Goal: Task Accomplishment & Management: Complete application form

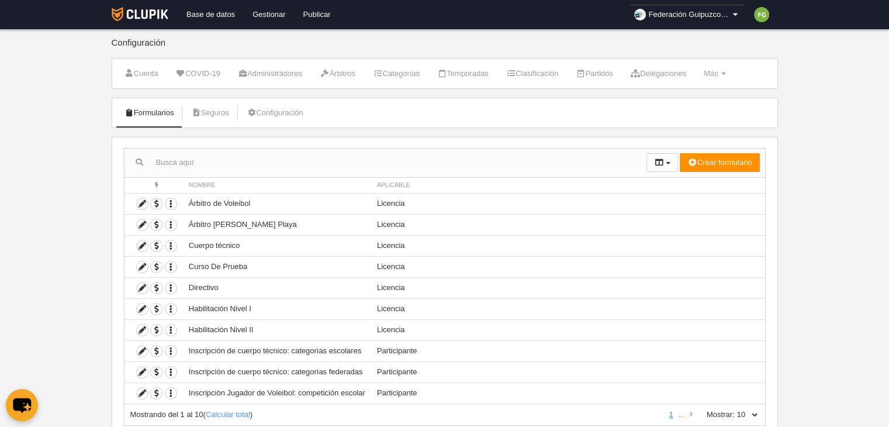
click at [755, 412] on select "10 25 50 100 500" at bounding box center [747, 414] width 25 height 11
select select "25"
click at [735, 409] on select "10 25 50 100 500" at bounding box center [747, 414] width 25 height 11
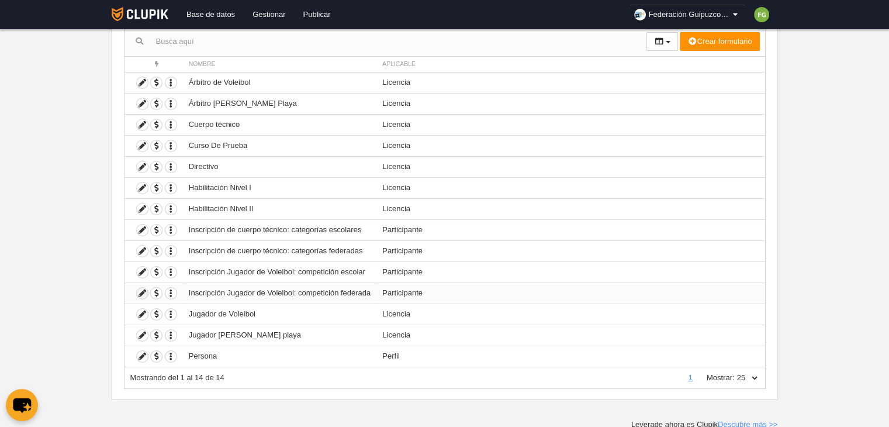
click at [140, 290] on icon at bounding box center [142, 293] width 11 height 11
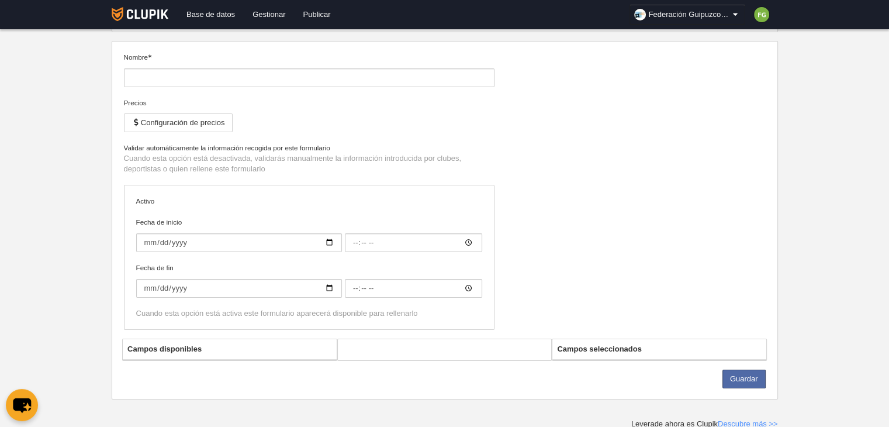
type input "Inscripción Jugador de Voleibol: competición federada"
checkbox input "true"
type input "[DATE]"
type input "00:00"
type input "[DATE]"
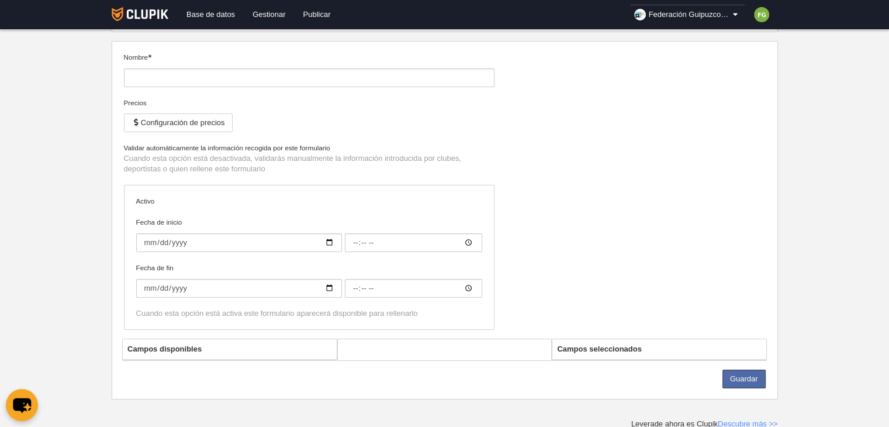
type input "00:00"
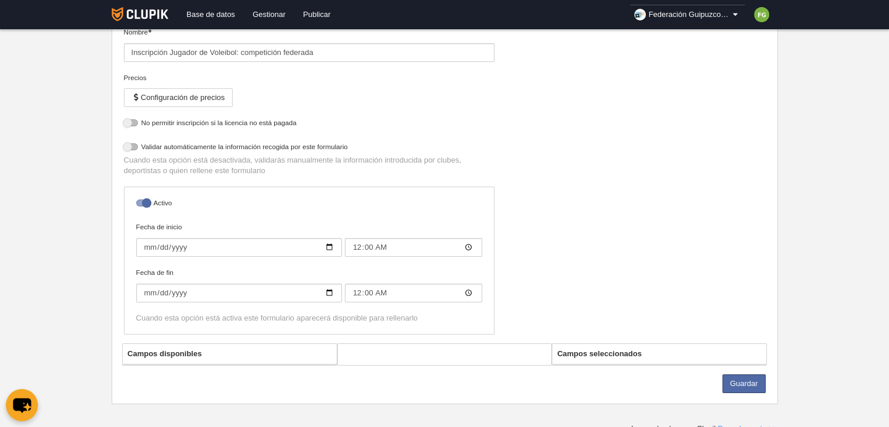
select select "selected"
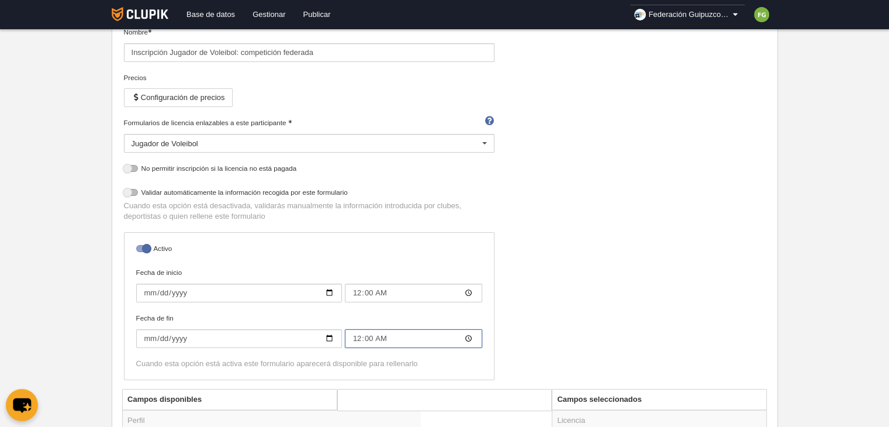
click at [468, 339] on input "00:00" at bounding box center [413, 338] width 137 height 19
type input "23:59"
click at [514, 305] on div "Nombre Inscripción Jugador de Voleibol: competición federada Precios Configurac…" at bounding box center [444, 208] width 651 height 362
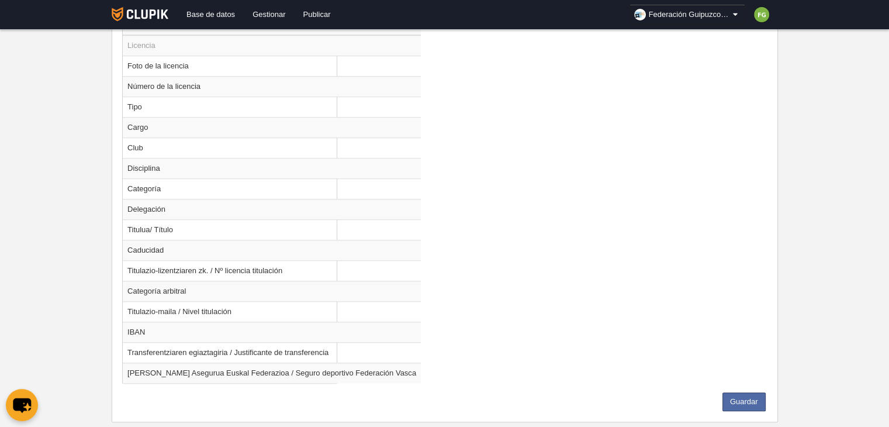
scroll to position [944, 0]
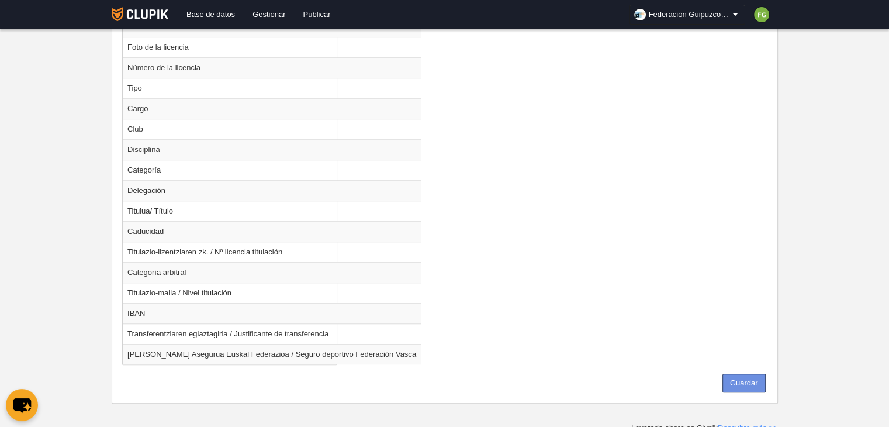
click at [743, 377] on button "Guardar" at bounding box center [743, 382] width 43 height 19
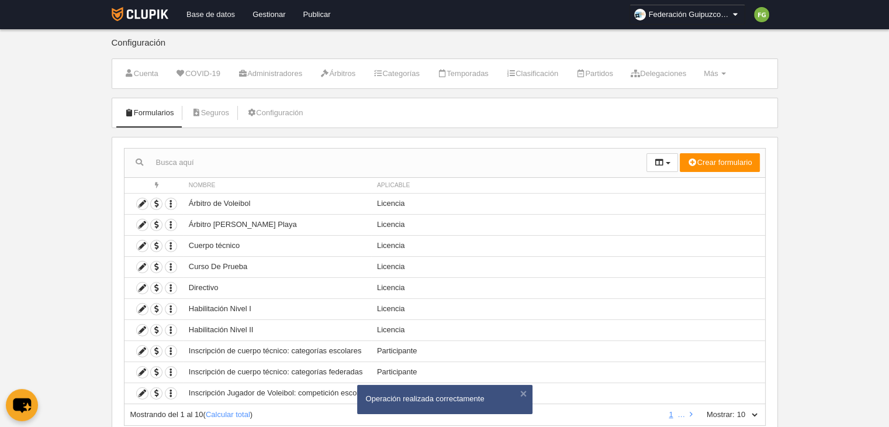
click at [217, 12] on link "Base de datos" at bounding box center [211, 14] width 66 height 29
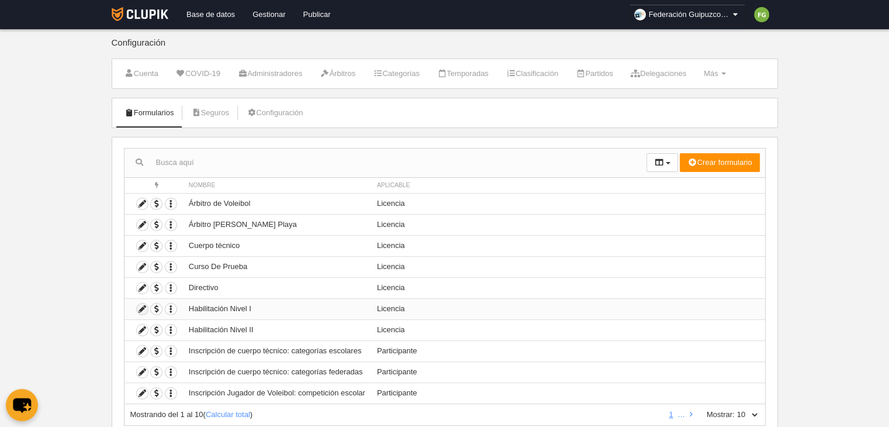
click at [142, 306] on icon at bounding box center [142, 308] width 11 height 11
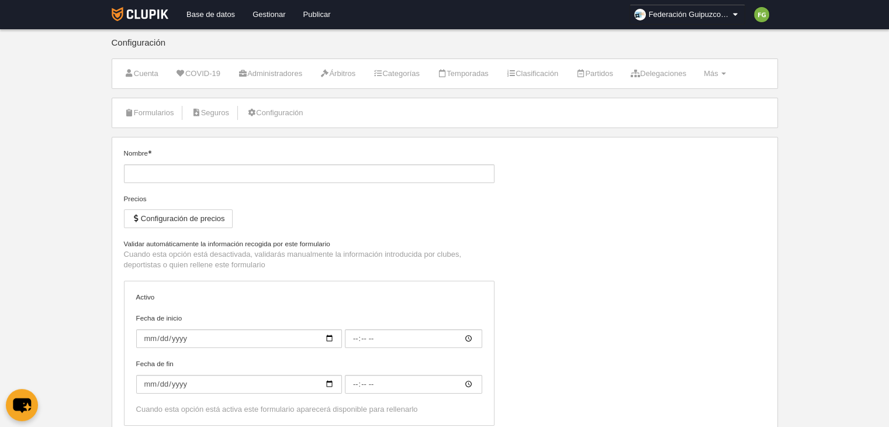
type input "Habilitación Nivel I"
checkbox input "true"
type input "[DATE]"
type input "00:00"
type input "[DATE]"
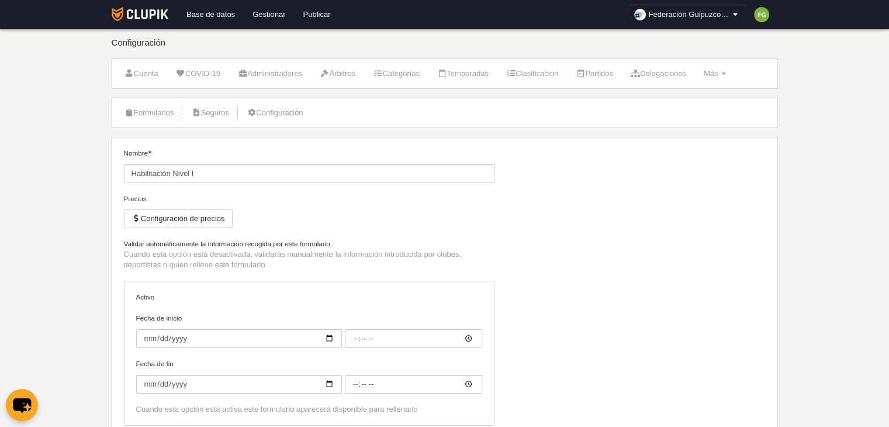
type input "00:00"
select select "selected"
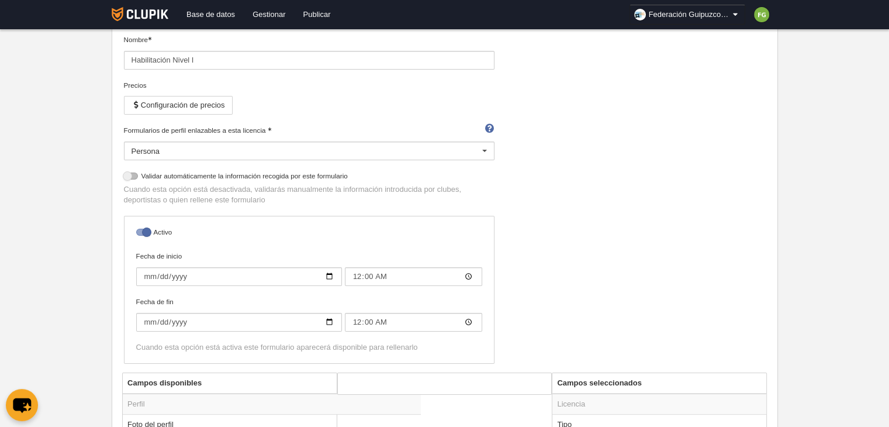
scroll to position [116, 0]
drag, startPoint x: 396, startPoint y: 323, endPoint x: 389, endPoint y: 319, distance: 7.6
click at [389, 319] on input "00:00" at bounding box center [413, 319] width 137 height 19
type input "23:59"
click at [589, 295] on div "Nombre Habilitación Nivel I Precios Configuración de precios Formularios de per…" at bounding box center [444, 201] width 651 height 338
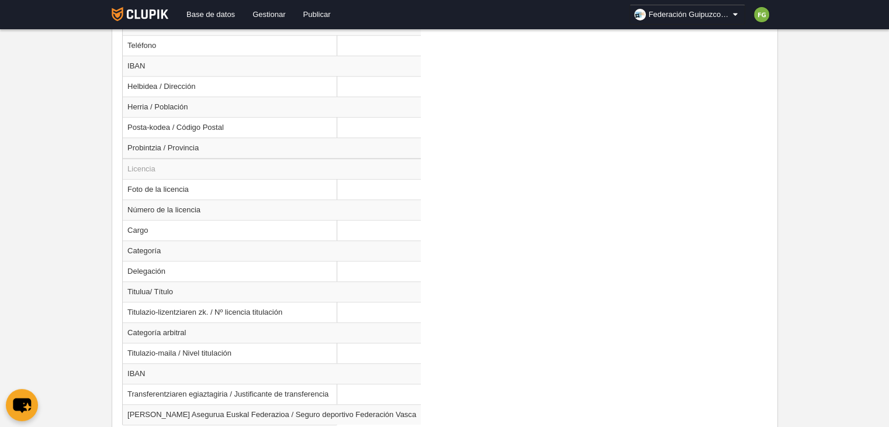
scroll to position [839, 0]
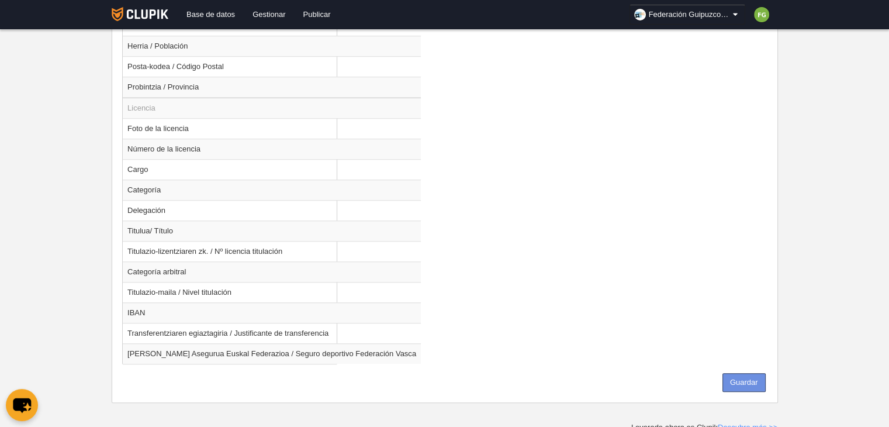
click at [746, 378] on button "Guardar" at bounding box center [743, 382] width 43 height 19
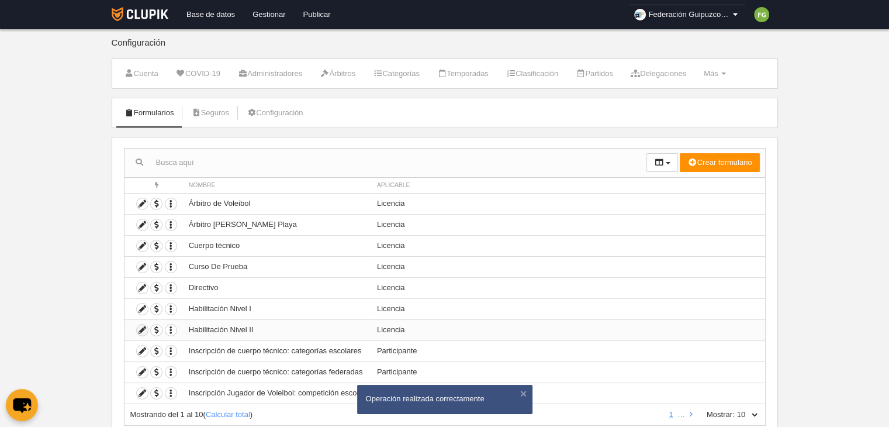
click at [140, 328] on icon at bounding box center [142, 329] width 11 height 11
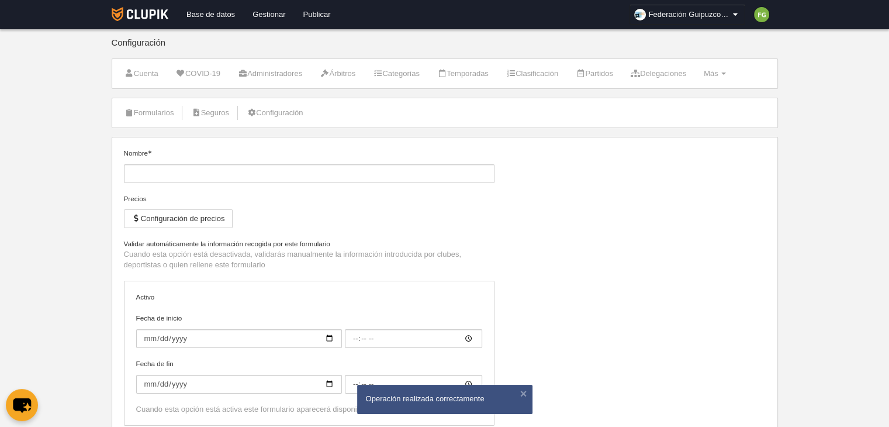
type input "Habilitación Nivel II"
checkbox input "true"
type input "[DATE]"
type input "00:00"
type input "[DATE]"
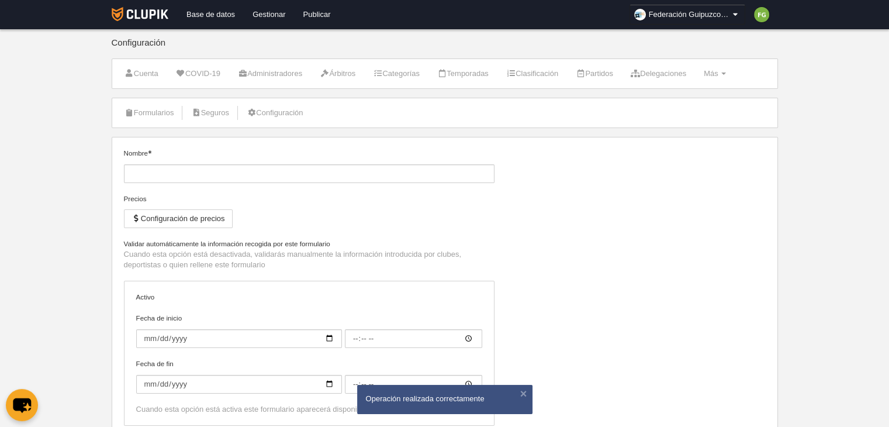
type input "00:00"
select select "selected"
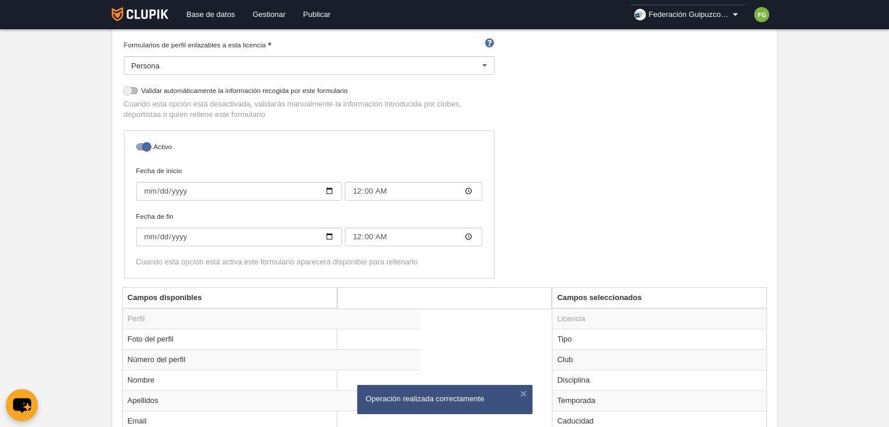
scroll to position [200, 0]
click at [356, 232] on input "00:00" at bounding box center [413, 235] width 137 height 19
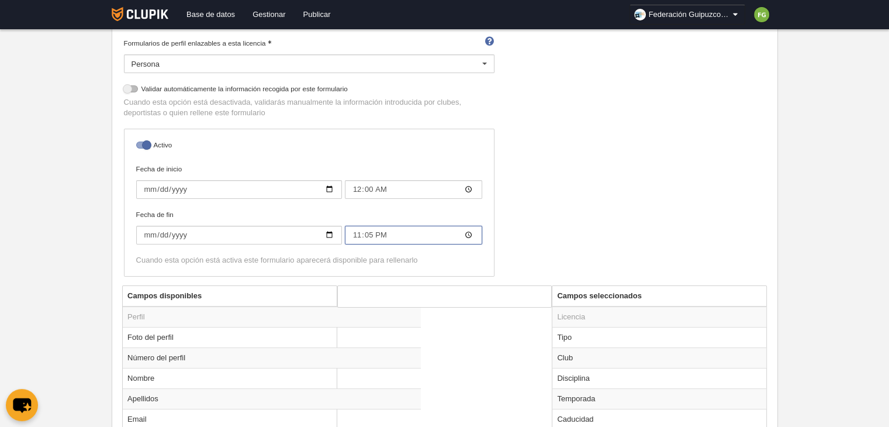
type input "23:59"
click at [665, 167] on div "Nombre Habilitación Nivel II Precios Configuración de precios Formularios de pe…" at bounding box center [444, 116] width 651 height 338
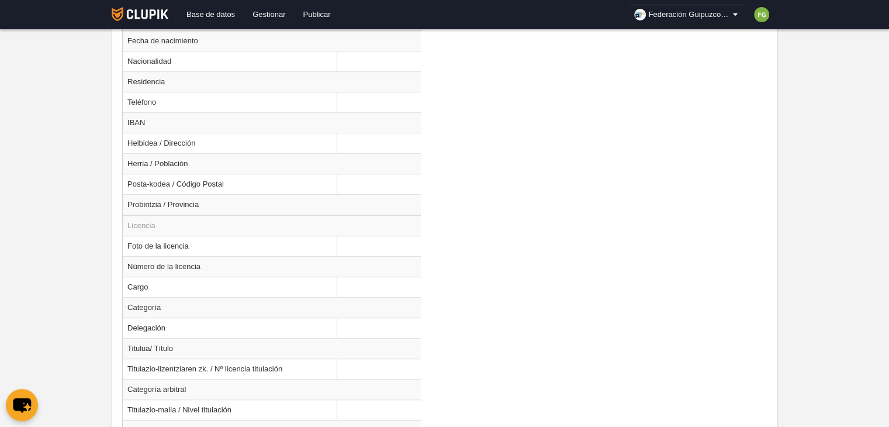
scroll to position [839, 0]
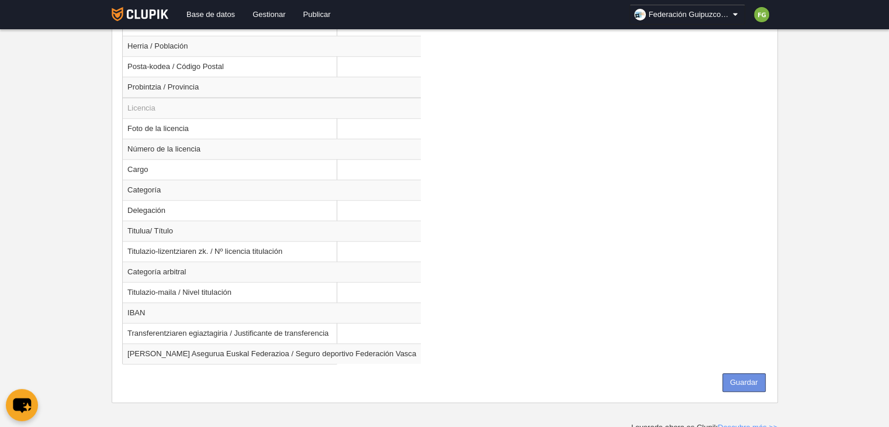
click at [741, 381] on button "Guardar" at bounding box center [743, 382] width 43 height 19
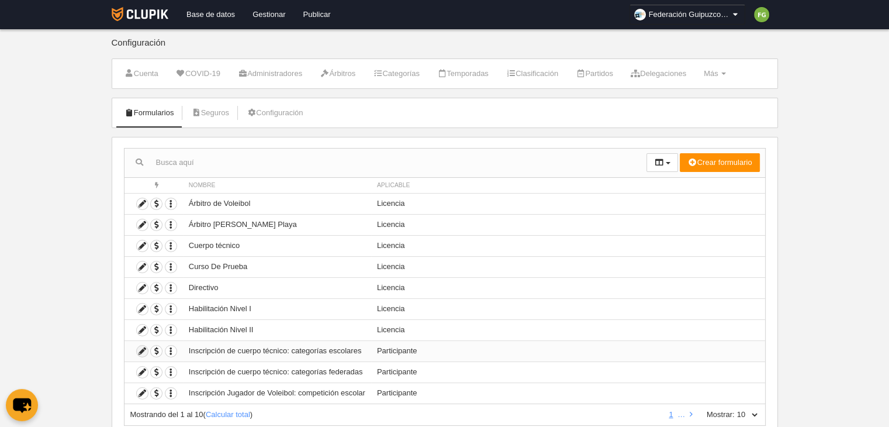
click at [139, 350] on icon at bounding box center [142, 350] width 11 height 11
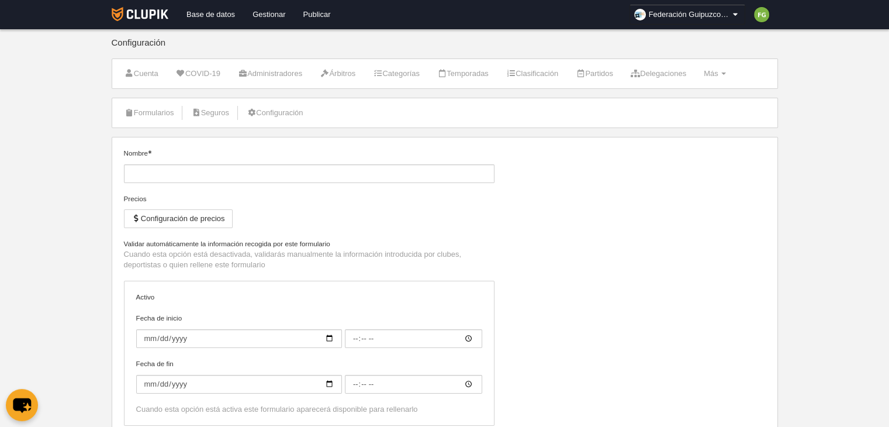
type input "Inscripción de cuerpo técnico: categorías escolares"
checkbox input "true"
type input "[DATE]"
type input "00:00"
type input "[DATE]"
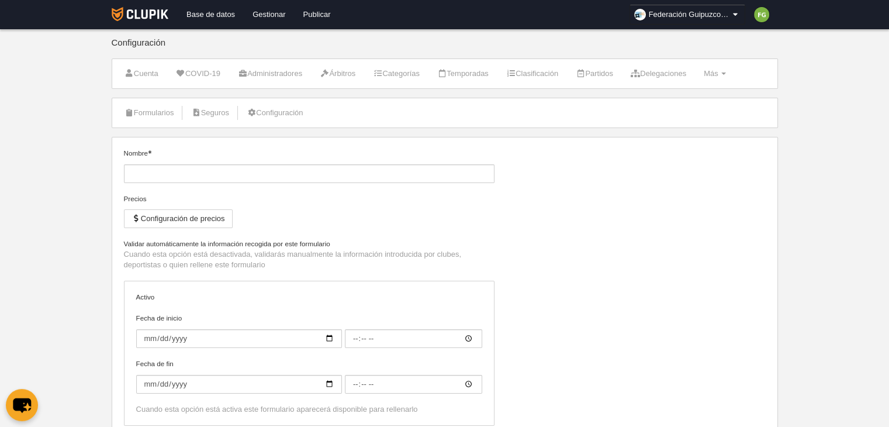
type input "00:00"
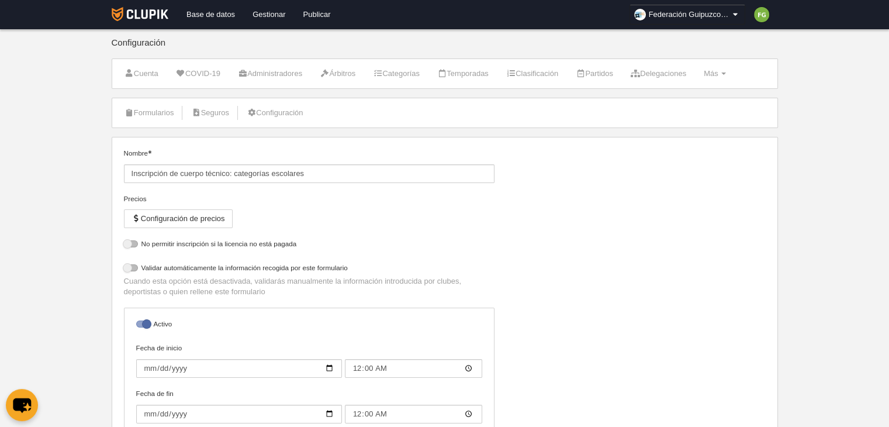
select select "selected"
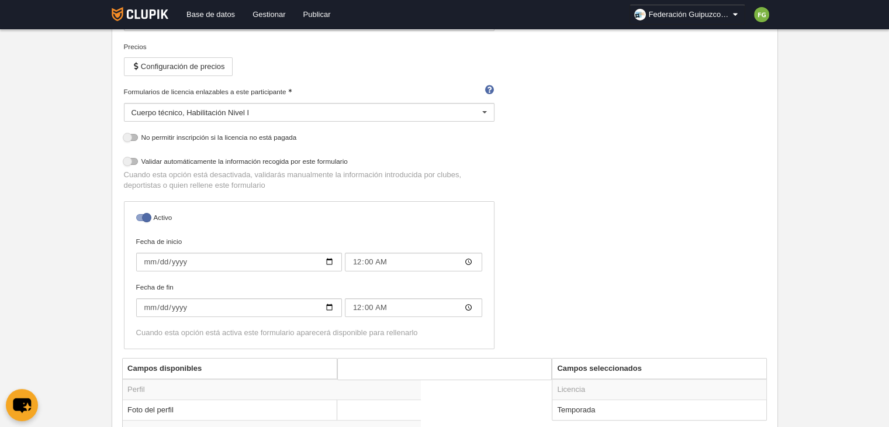
scroll to position [156, 0]
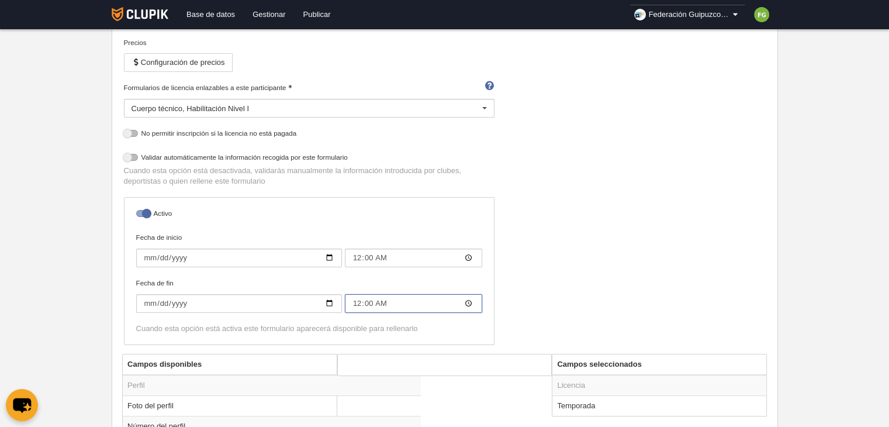
click at [357, 303] on input "00:00" at bounding box center [413, 303] width 137 height 19
type input "23:59"
click at [532, 275] on div "Nombre Inscripción de cuerpo técnico: categorías escolares Precios Configuració…" at bounding box center [444, 173] width 651 height 362
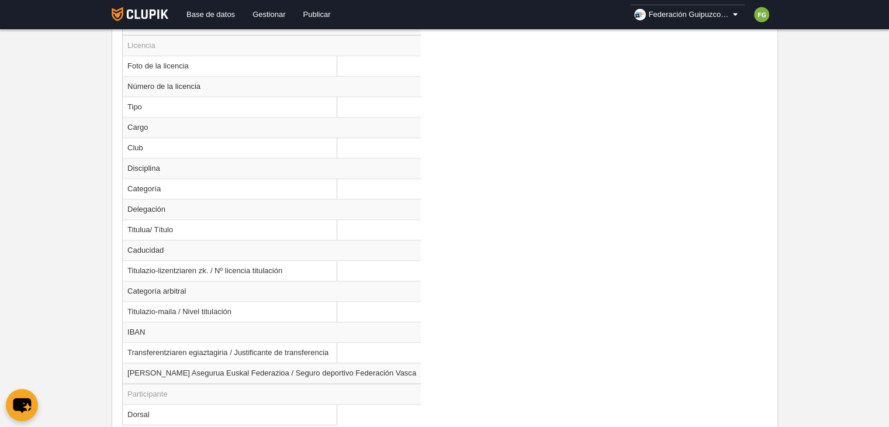
scroll to position [985, 0]
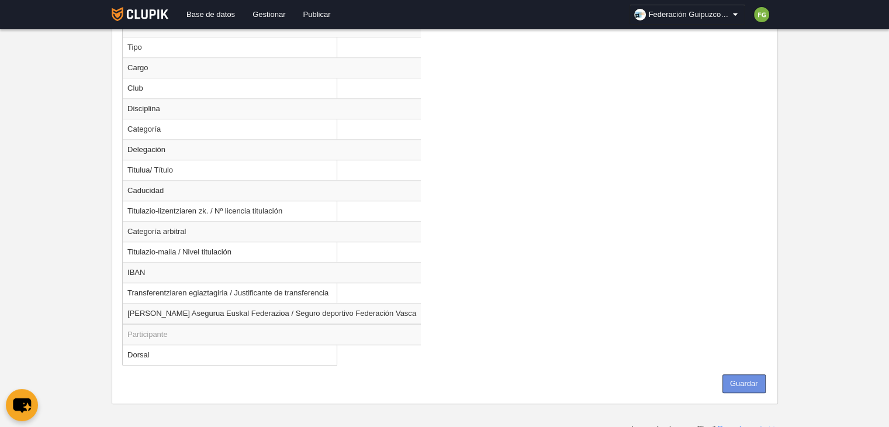
click at [740, 379] on button "Guardar" at bounding box center [743, 383] width 43 height 19
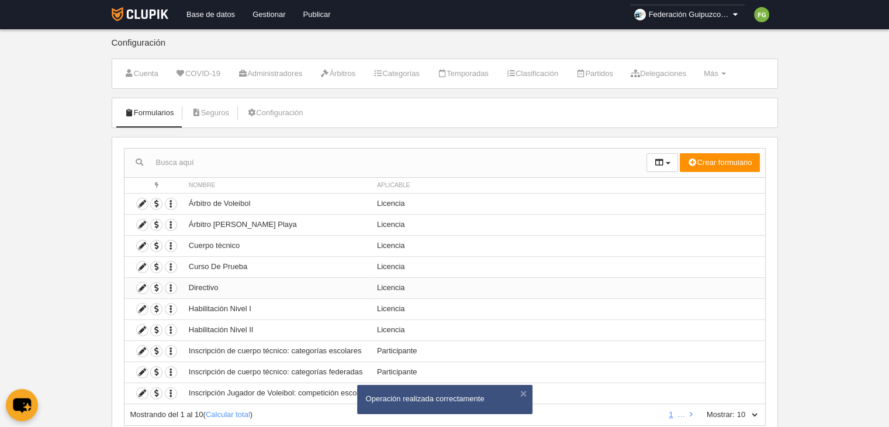
scroll to position [37, 0]
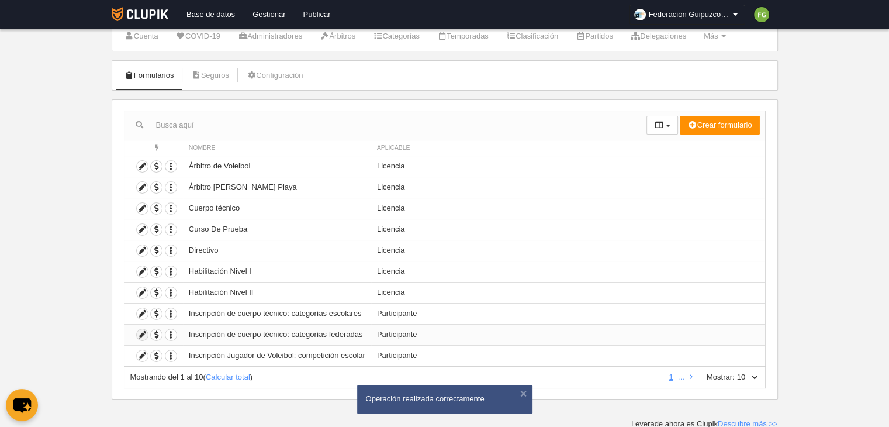
click at [140, 332] on icon at bounding box center [142, 334] width 11 height 11
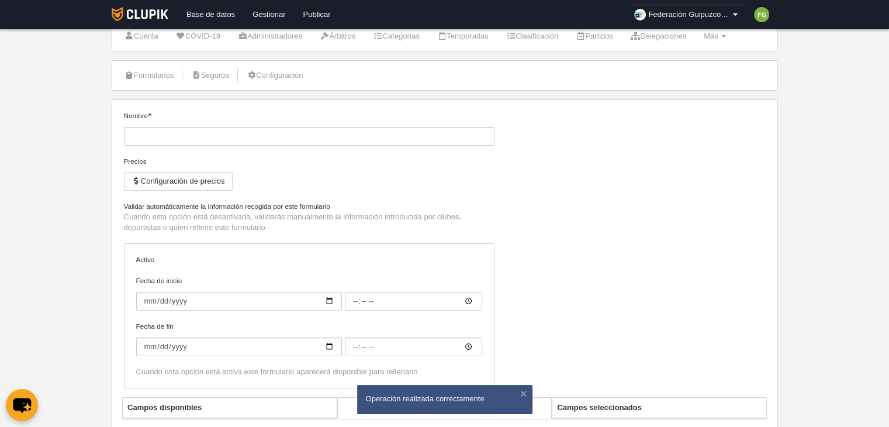
type input "Inscripción de cuerpo técnico: categorías federadas"
checkbox input "true"
type input "[DATE]"
type input "00:00"
type input "[DATE]"
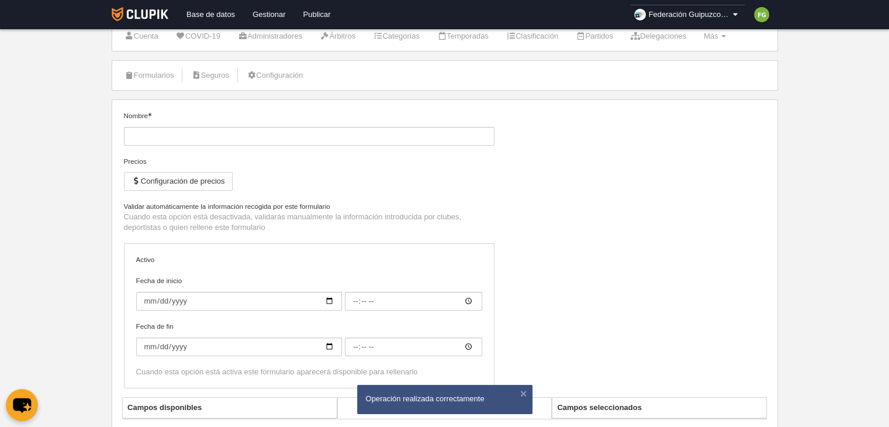
type input "00:00"
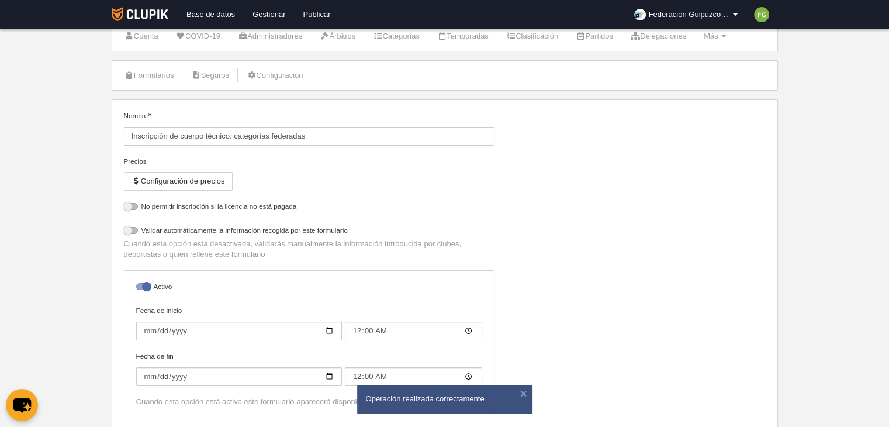
select select "selected"
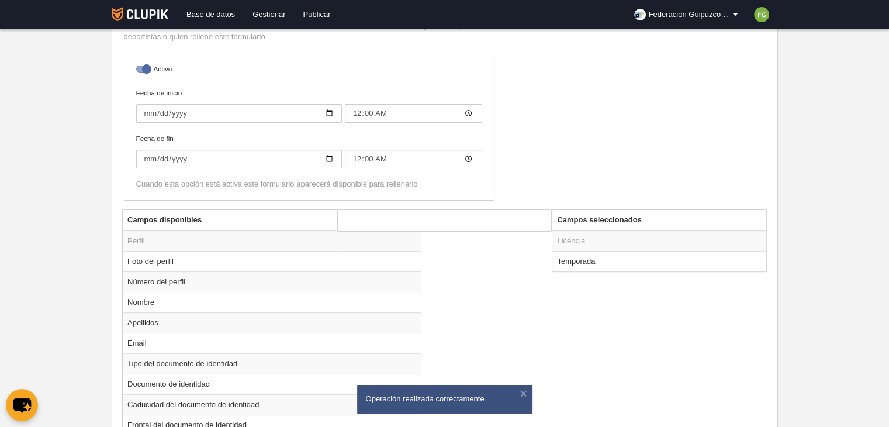
scroll to position [312, 0]
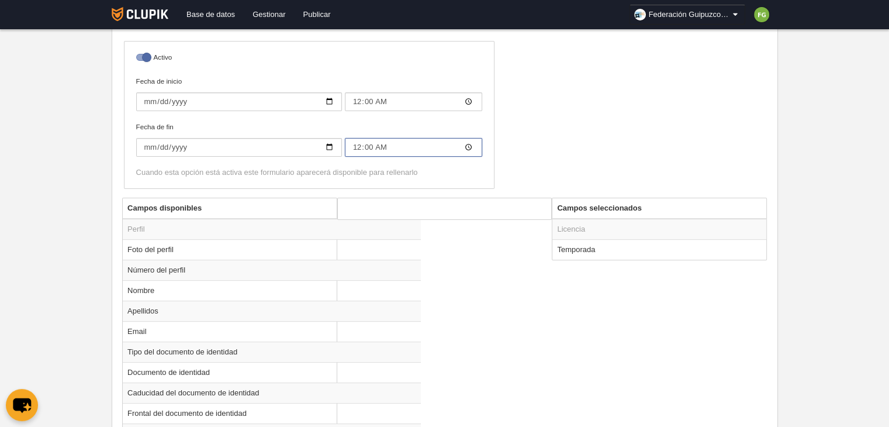
click at [359, 146] on input "00:00" at bounding box center [413, 147] width 137 height 19
type input "23:59"
click at [595, 148] on div "Nombre Inscripción de cuerpo técnico: categorías federadas Precios Configuració…" at bounding box center [444, 17] width 651 height 362
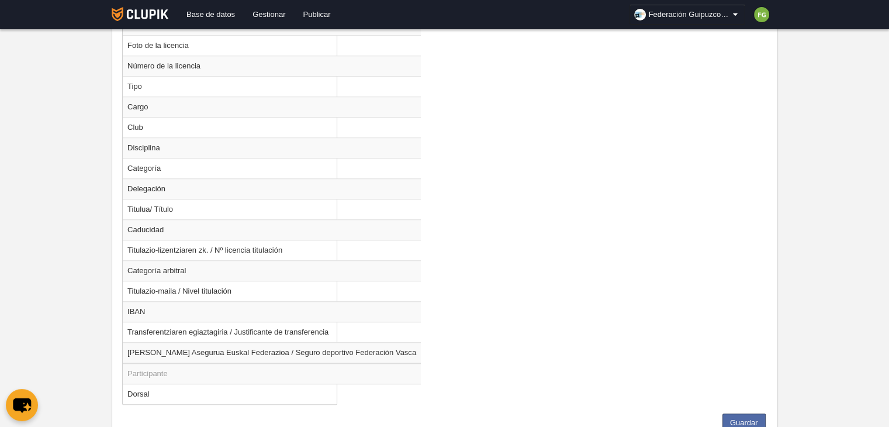
scroll to position [985, 0]
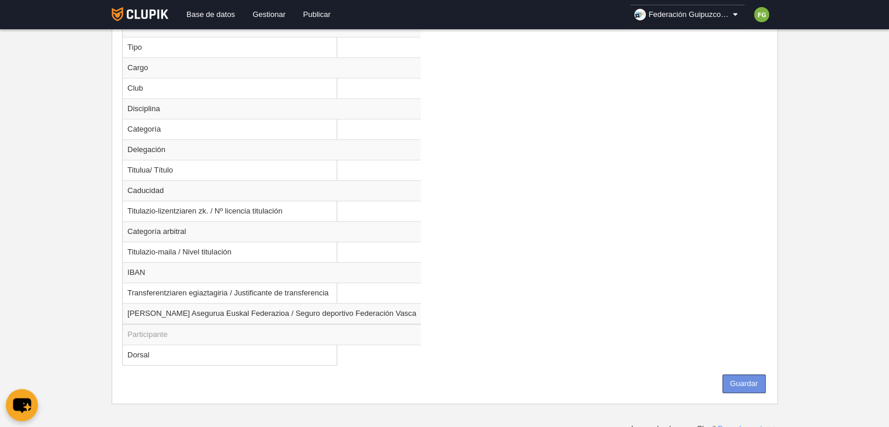
click at [743, 376] on button "Guardar" at bounding box center [743, 383] width 43 height 19
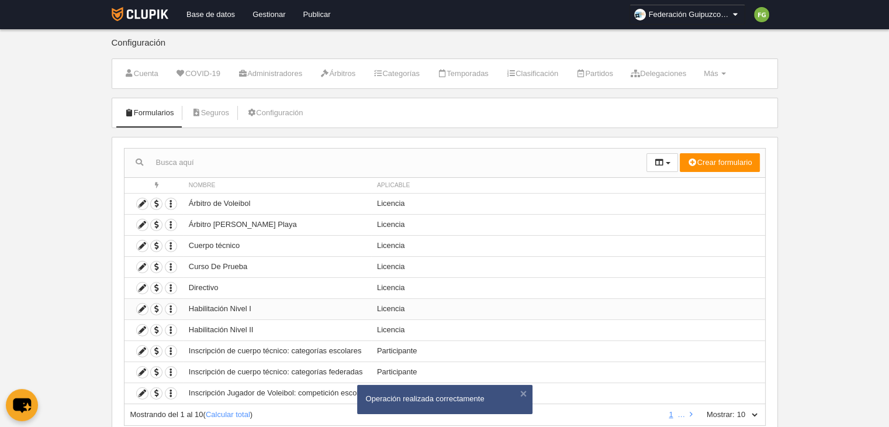
scroll to position [37, 0]
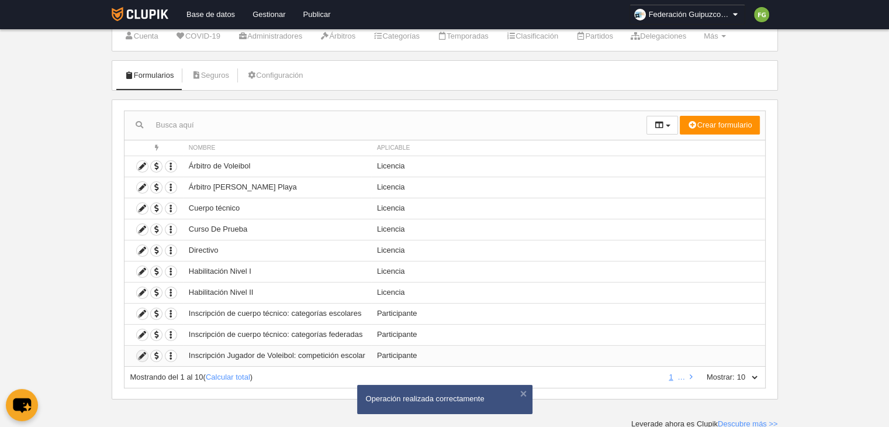
click at [141, 354] on icon at bounding box center [142, 355] width 11 height 11
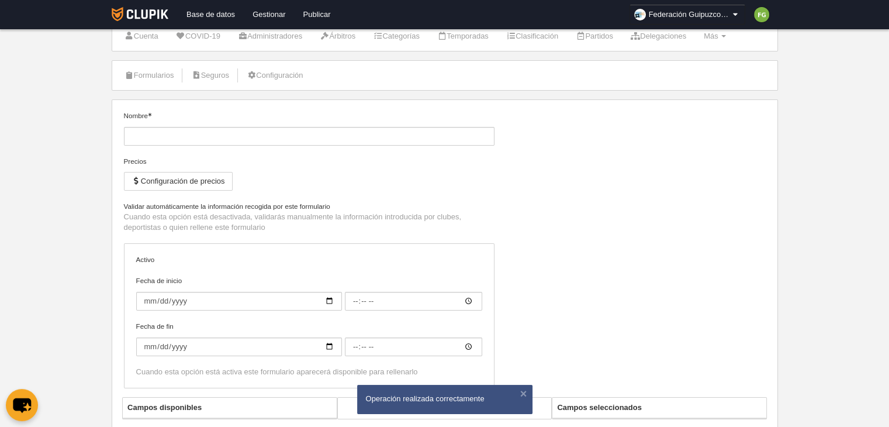
type input "Inscripción Jugador de Voleibol: competición escolar"
type input "[DATE]"
type input "00:00"
type input "[DATE]"
type input "00:00"
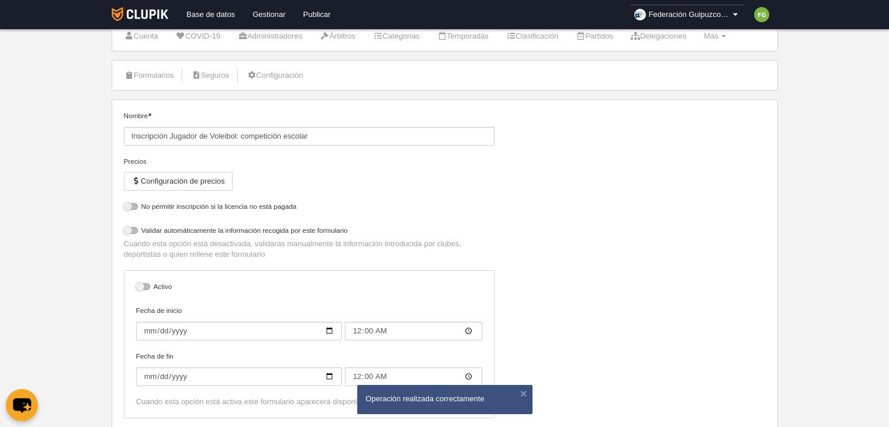
select select "selected"
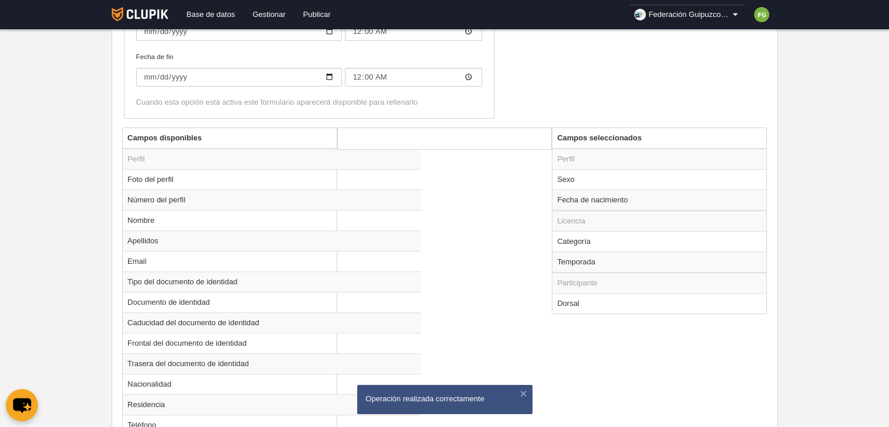
scroll to position [388, 0]
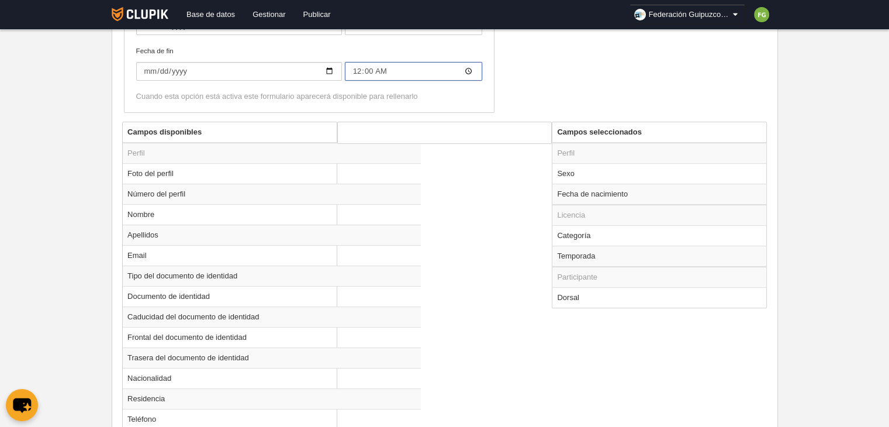
click at [355, 68] on input "00:00" at bounding box center [413, 71] width 137 height 19
type input "23:59"
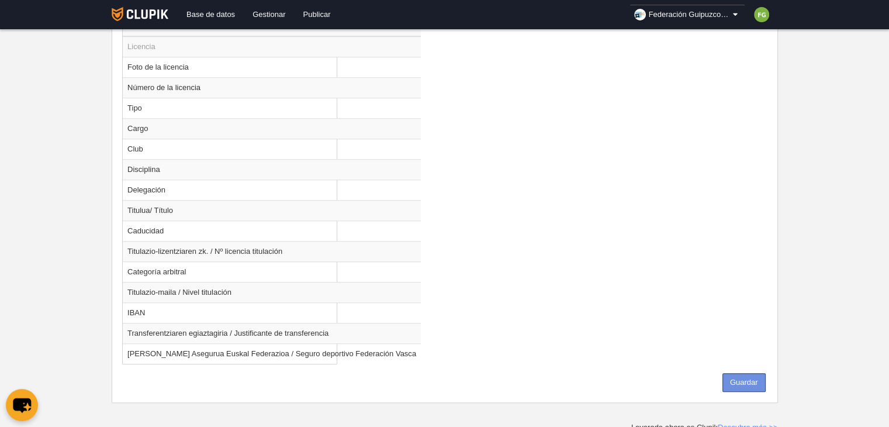
click at [733, 373] on button "Guardar" at bounding box center [743, 382] width 43 height 19
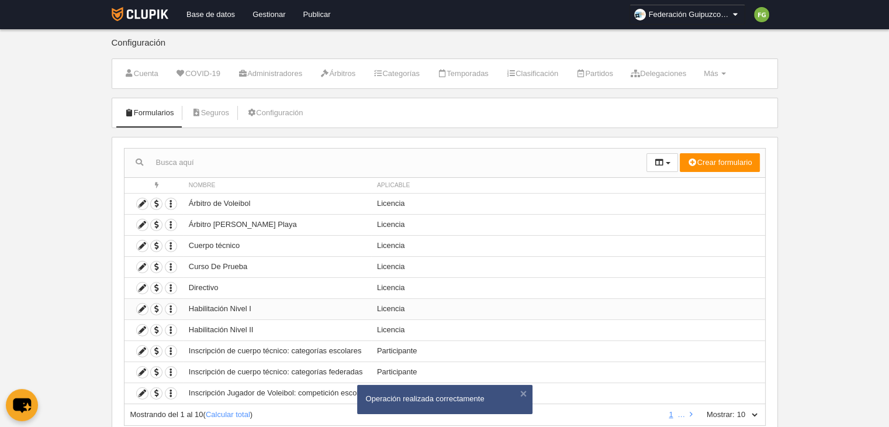
scroll to position [37, 0]
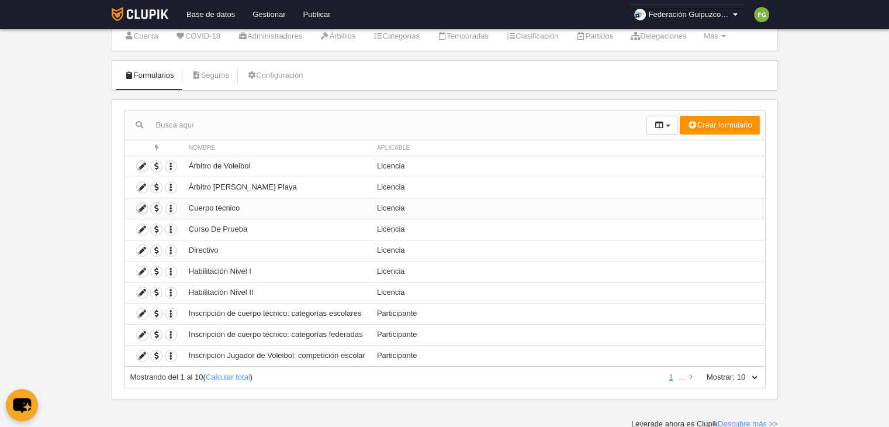
click at [141, 206] on icon at bounding box center [142, 208] width 11 height 11
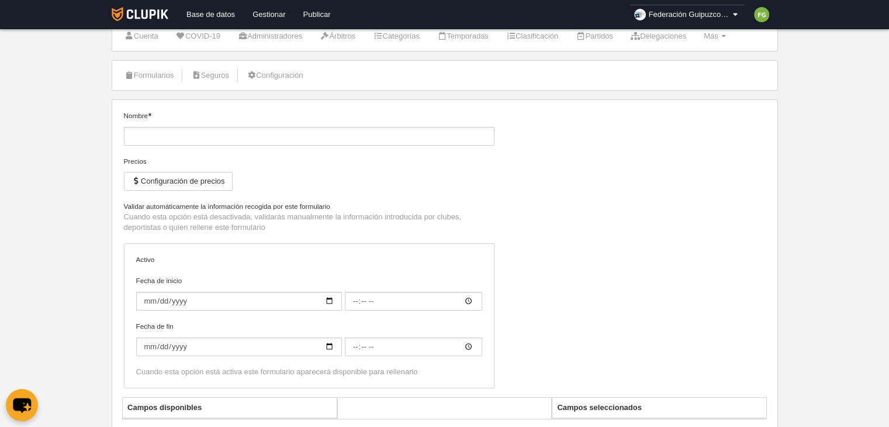
type input "Cuerpo técnico"
checkbox input "true"
type input "[DATE]"
type input "00:00"
type input "[DATE]"
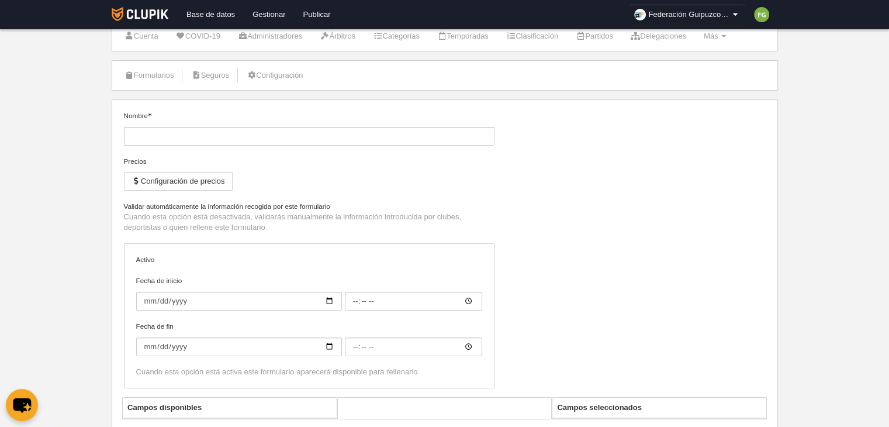
type input "00:00"
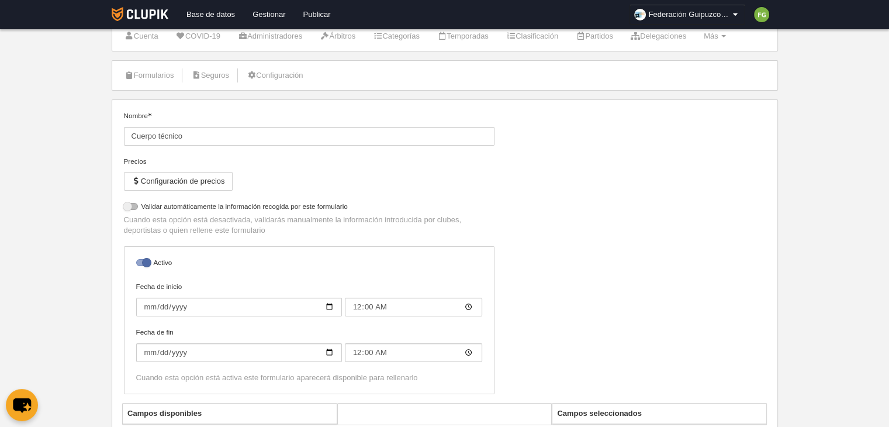
select select "selected"
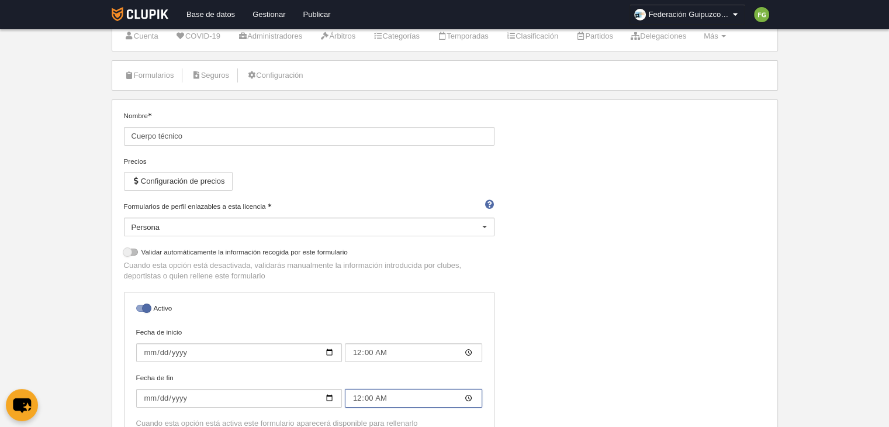
click at [354, 398] on input "00:00" at bounding box center [413, 398] width 137 height 19
type input "23:59"
click at [708, 340] on div "Nombre Cuerpo técnico Precios Configuración de precios Formularios de perfil en…" at bounding box center [444, 279] width 651 height 338
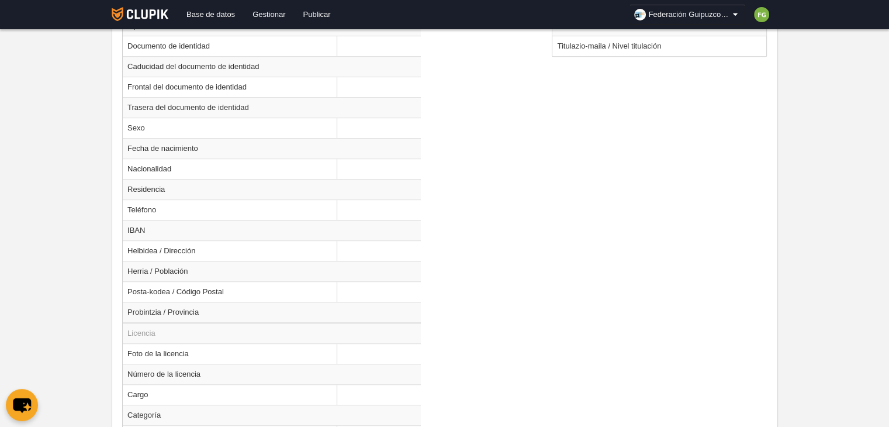
scroll to position [798, 0]
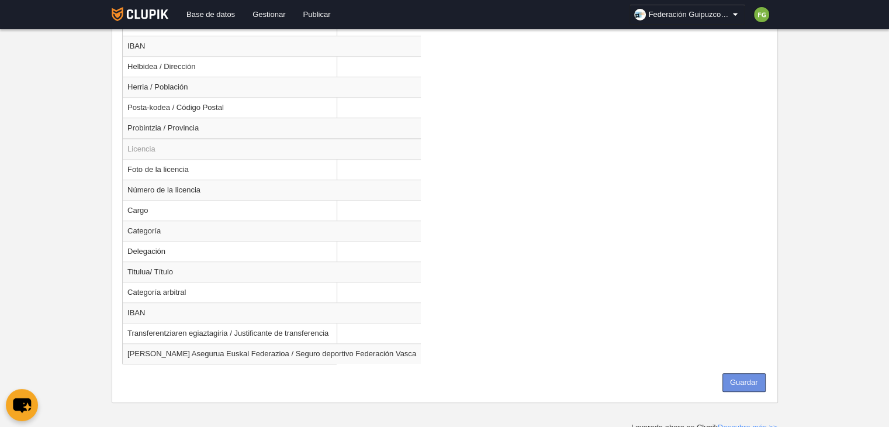
click at [746, 377] on button "Guardar" at bounding box center [743, 382] width 43 height 19
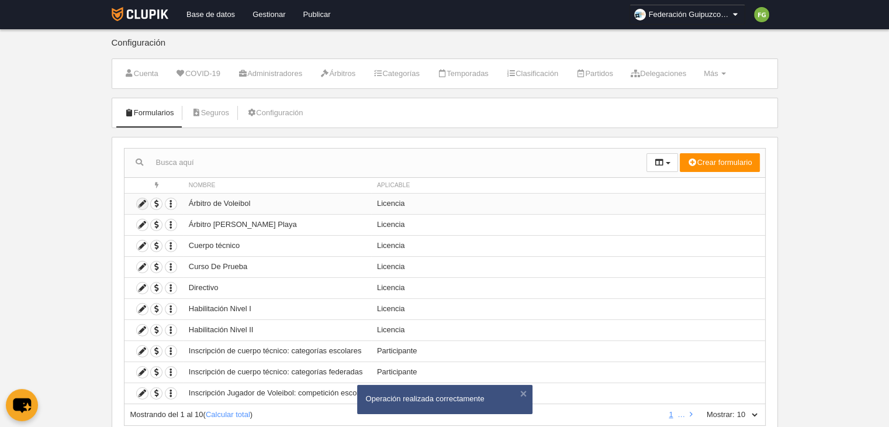
click at [140, 203] on icon at bounding box center [142, 203] width 11 height 11
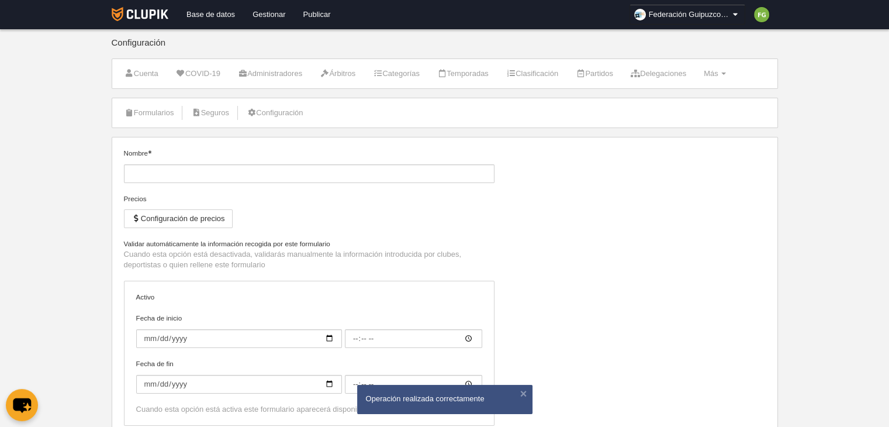
type input "Árbitro de Voleibol"
checkbox input "true"
type input "[DATE]"
type input "00:00"
select select "selected"
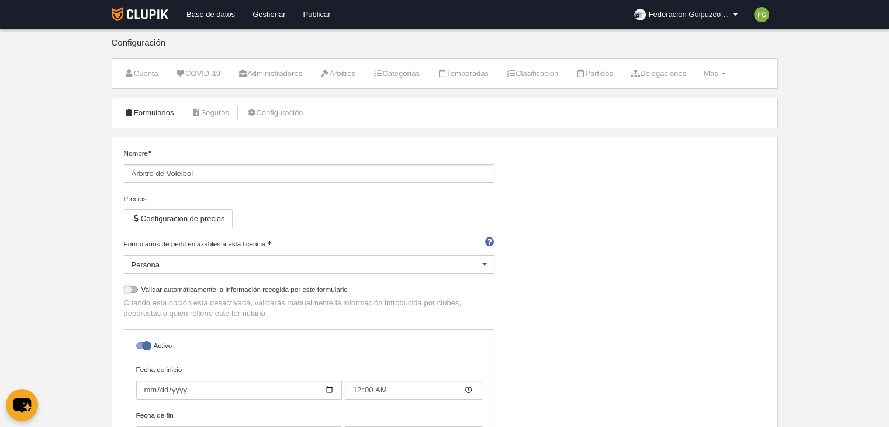
click at [151, 111] on link "Formularios" at bounding box center [149, 113] width 63 height 18
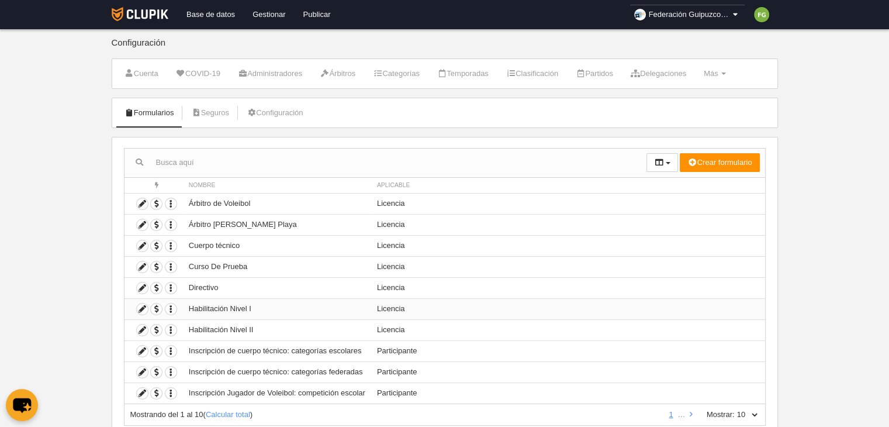
scroll to position [37, 0]
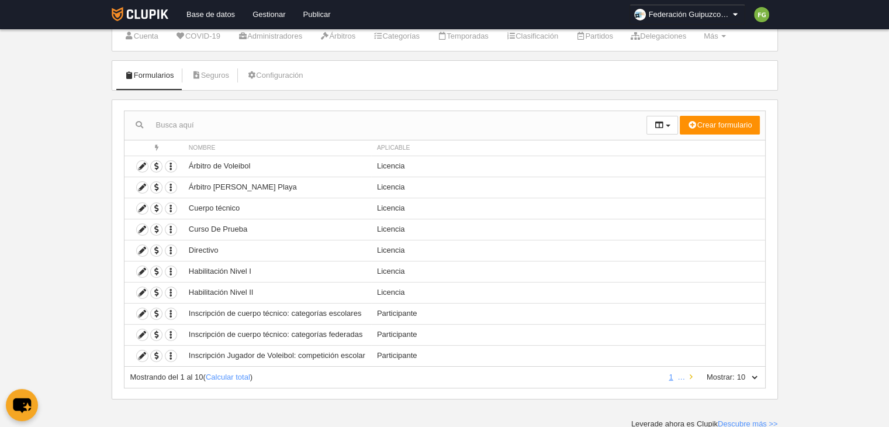
click at [690, 375] on icon at bounding box center [691, 377] width 3 height 8
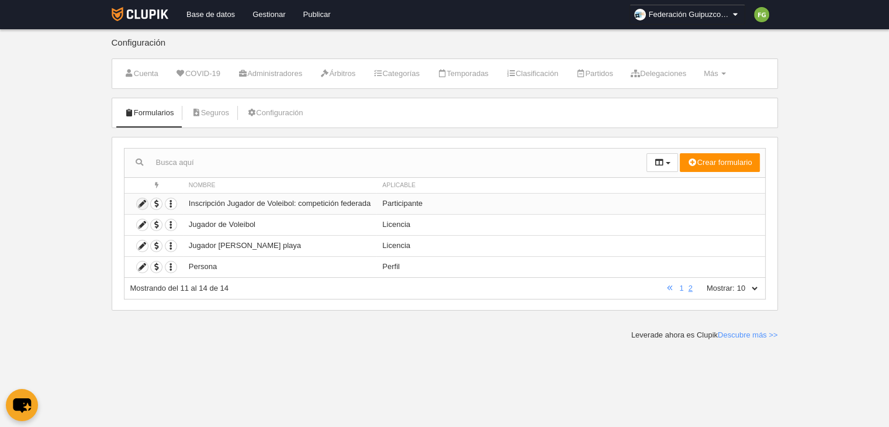
click at [138, 202] on icon at bounding box center [142, 203] width 11 height 11
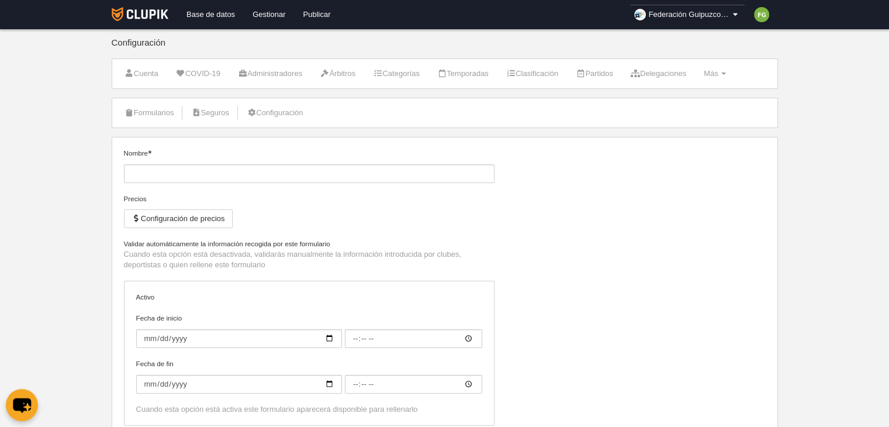
type input "Inscripción Jugador de Voleibol: competición federada"
checkbox input "true"
type input "[DATE]"
type input "00:00"
type input "[DATE]"
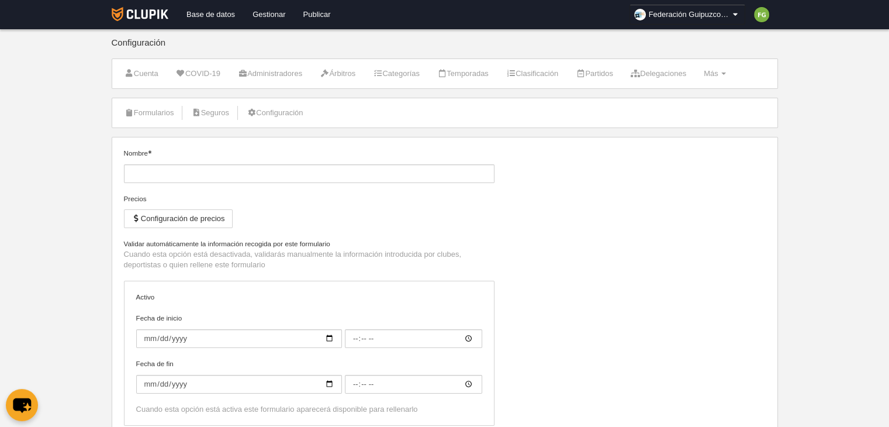
type input "23:59"
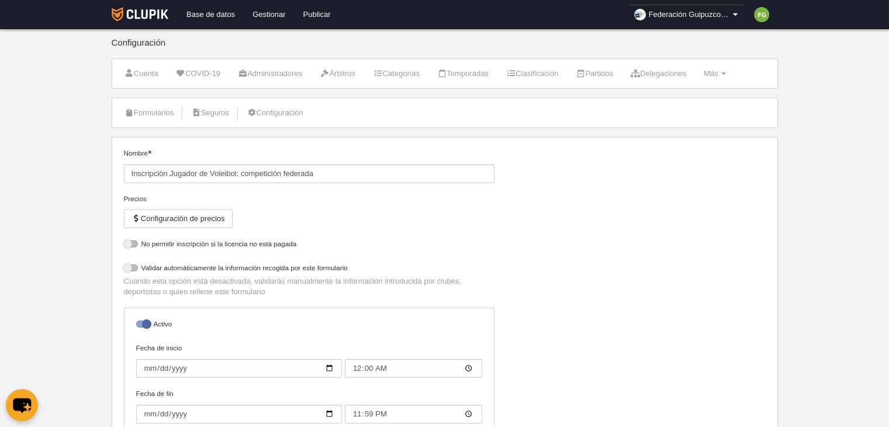
select select "selected"
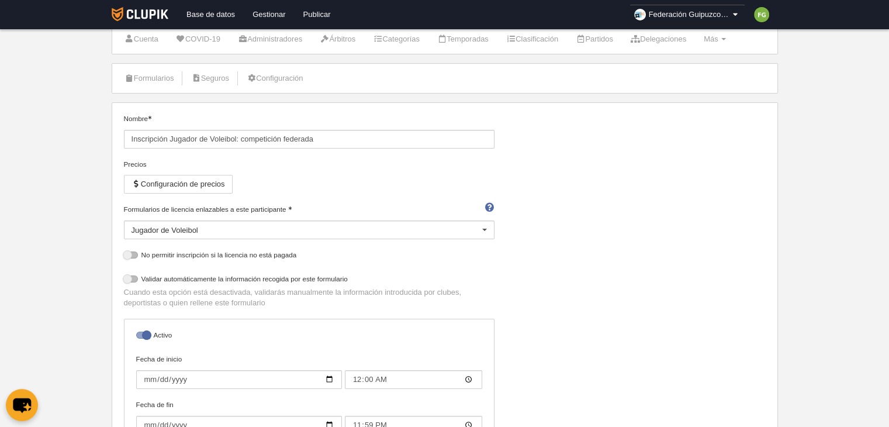
scroll to position [27, 0]
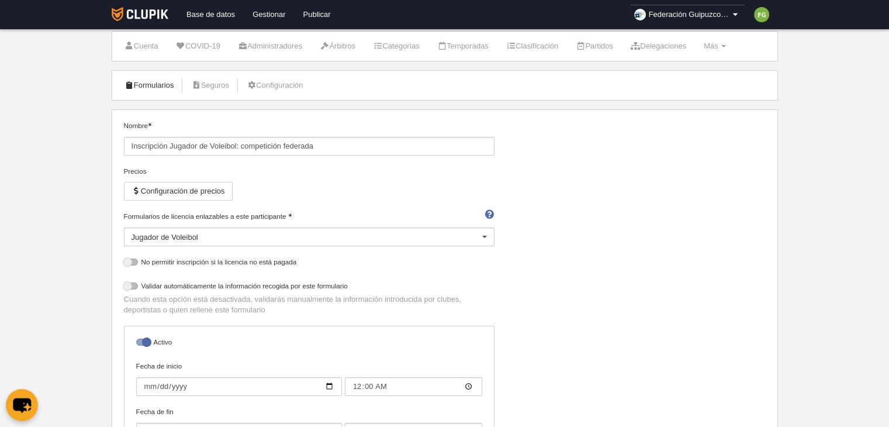
click at [158, 85] on link "Formularios" at bounding box center [149, 86] width 63 height 18
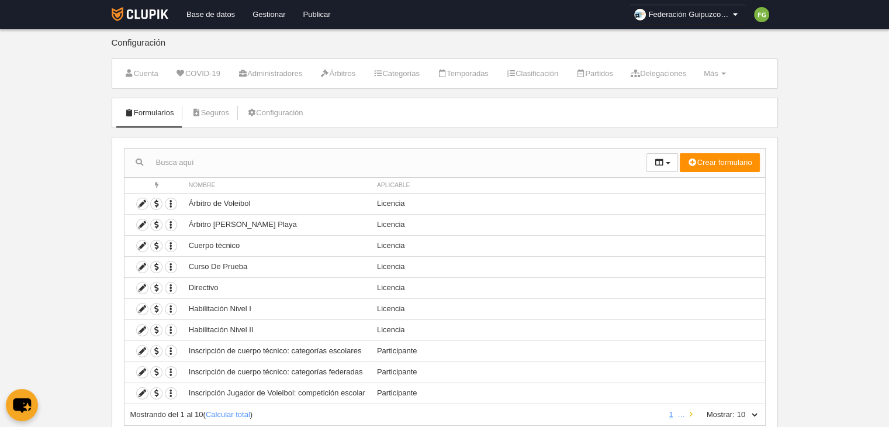
click at [688, 410] on link at bounding box center [691, 414] width 8 height 9
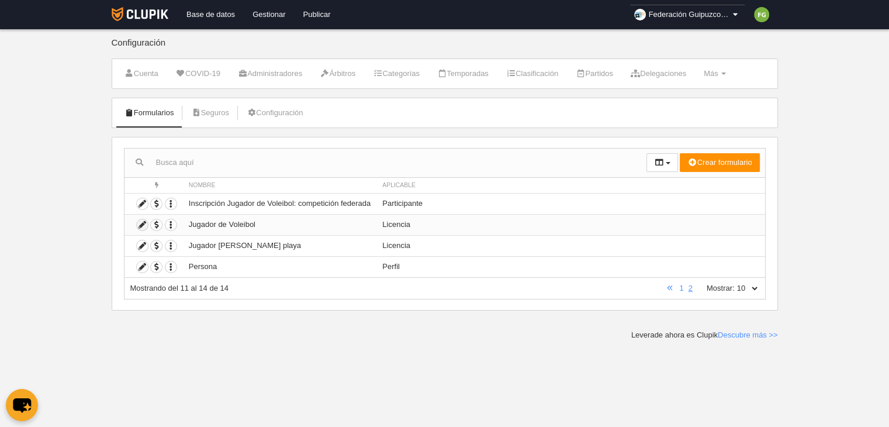
click at [139, 223] on icon at bounding box center [142, 224] width 11 height 11
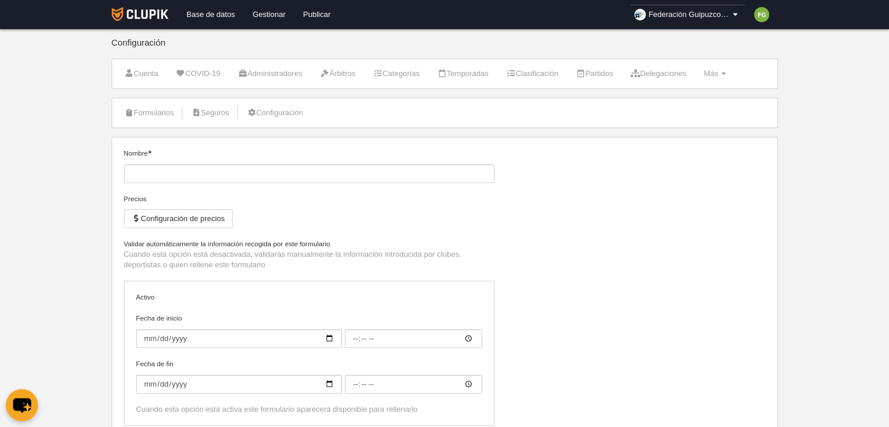
type input "Jugador de Voleibol"
checkbox input "true"
type input "[DATE]"
type input "00:00"
type input "[DATE]"
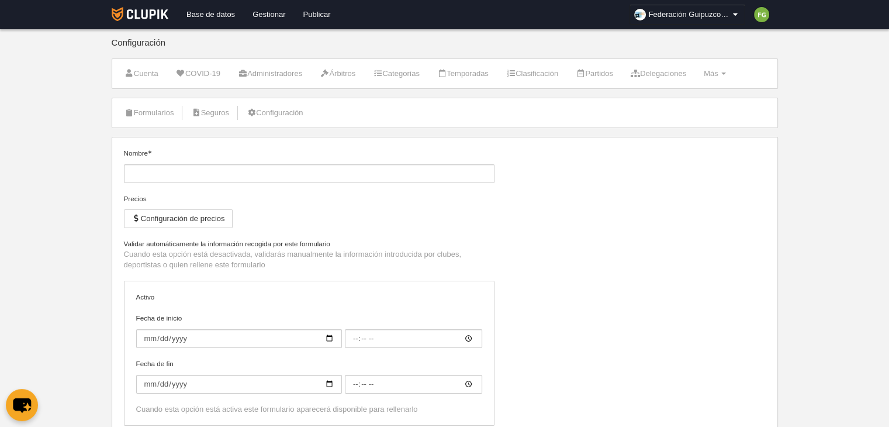
type input "00:00"
select select "selected"
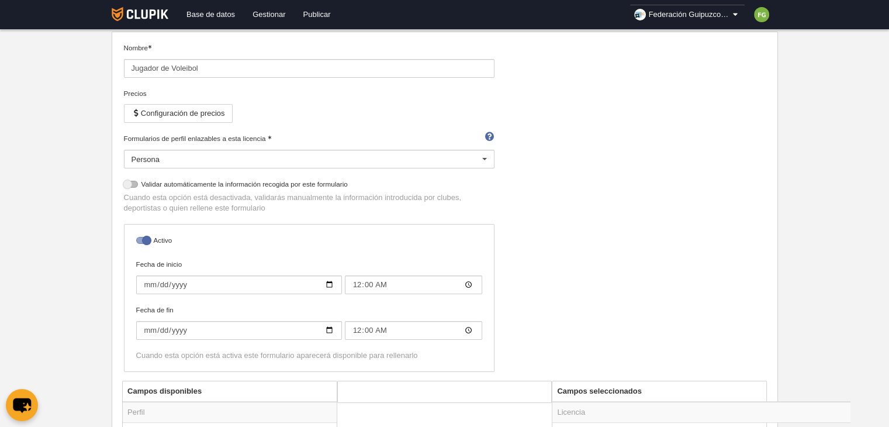
scroll to position [108, 0]
click at [357, 323] on input "00:00" at bounding box center [413, 328] width 137 height 19
type input "23:59"
click at [540, 279] on div "Nombre Jugador de Voleibol Precios Configuración de precios Formularios de perf…" at bounding box center [444, 209] width 651 height 338
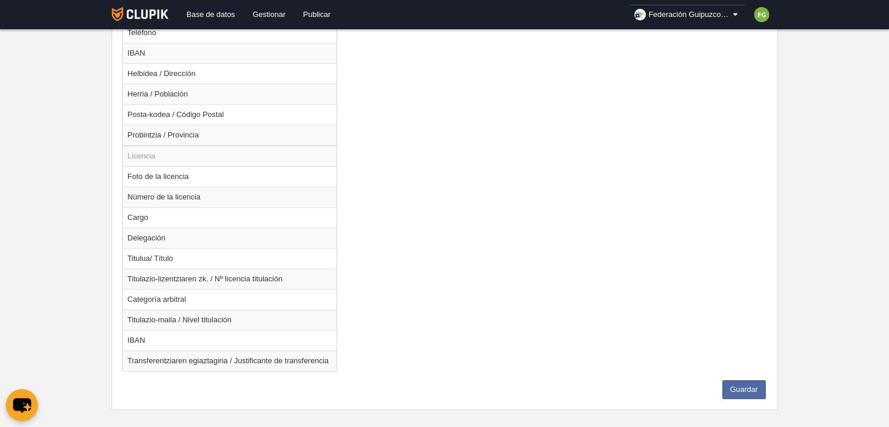
scroll to position [798, 0]
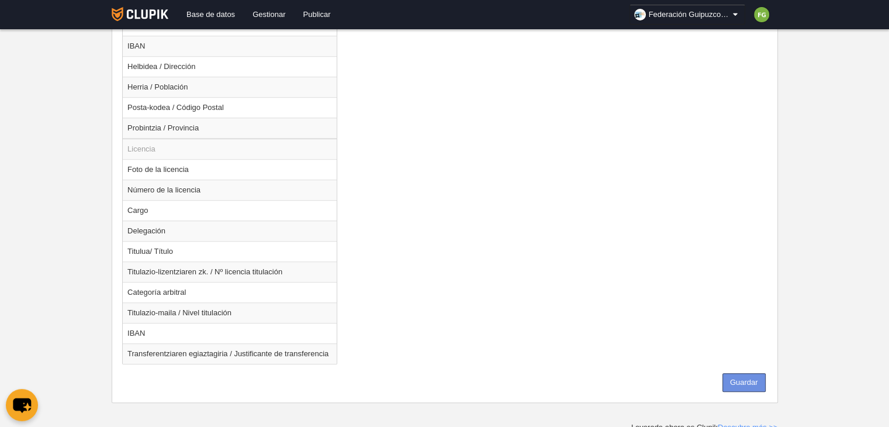
click at [739, 379] on button "Guardar" at bounding box center [743, 382] width 43 height 19
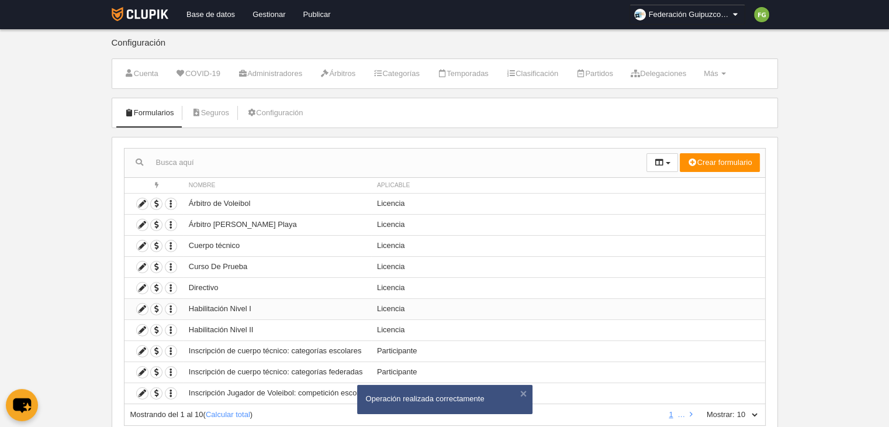
scroll to position [37, 0]
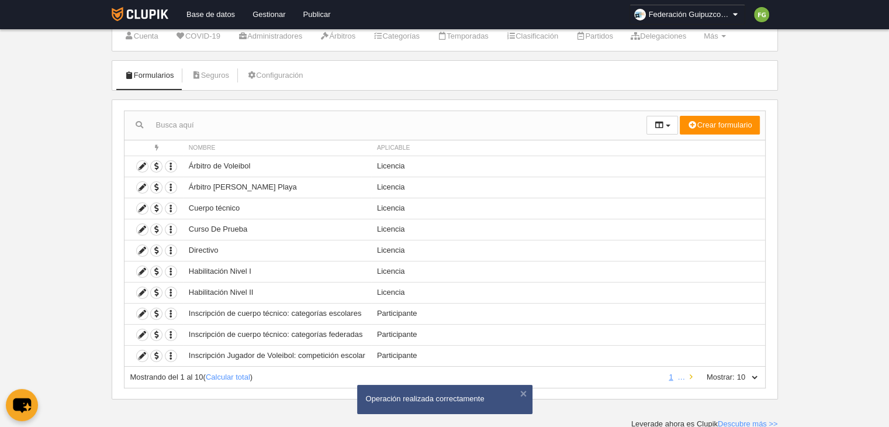
click at [690, 375] on icon at bounding box center [691, 377] width 3 height 8
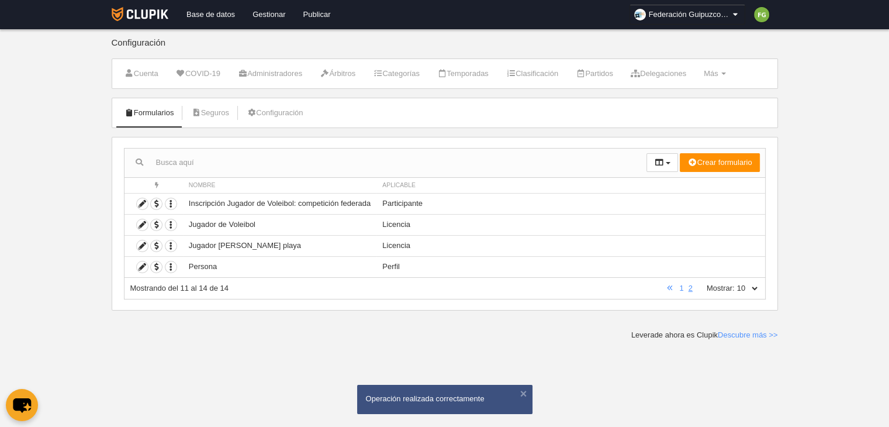
scroll to position [0, 0]
click at [141, 266] on icon at bounding box center [142, 266] width 11 height 11
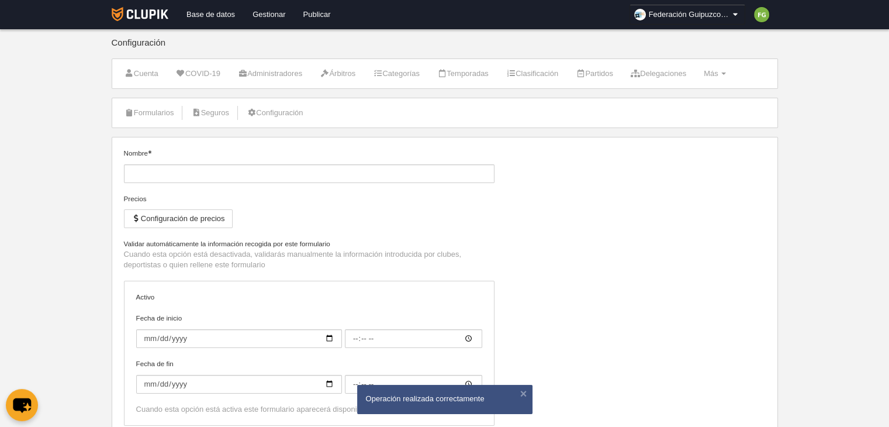
type input "Persona"
checkbox input "true"
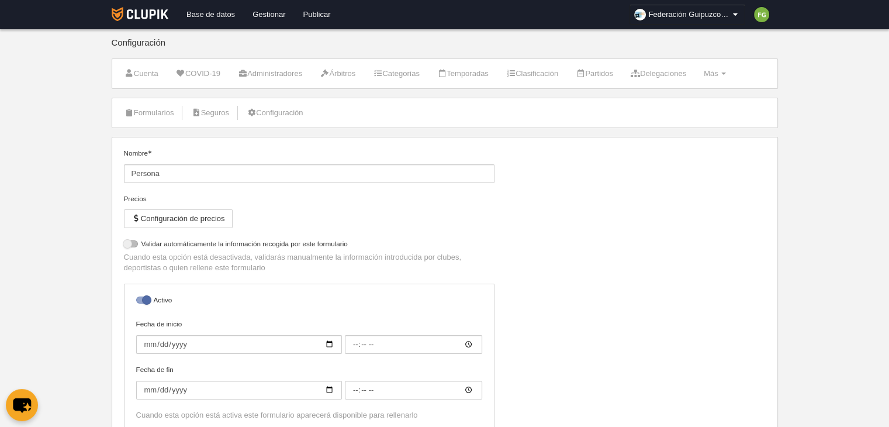
click at [226, 12] on link "Base de datos" at bounding box center [211, 14] width 66 height 29
